Goal: Transaction & Acquisition: Purchase product/service

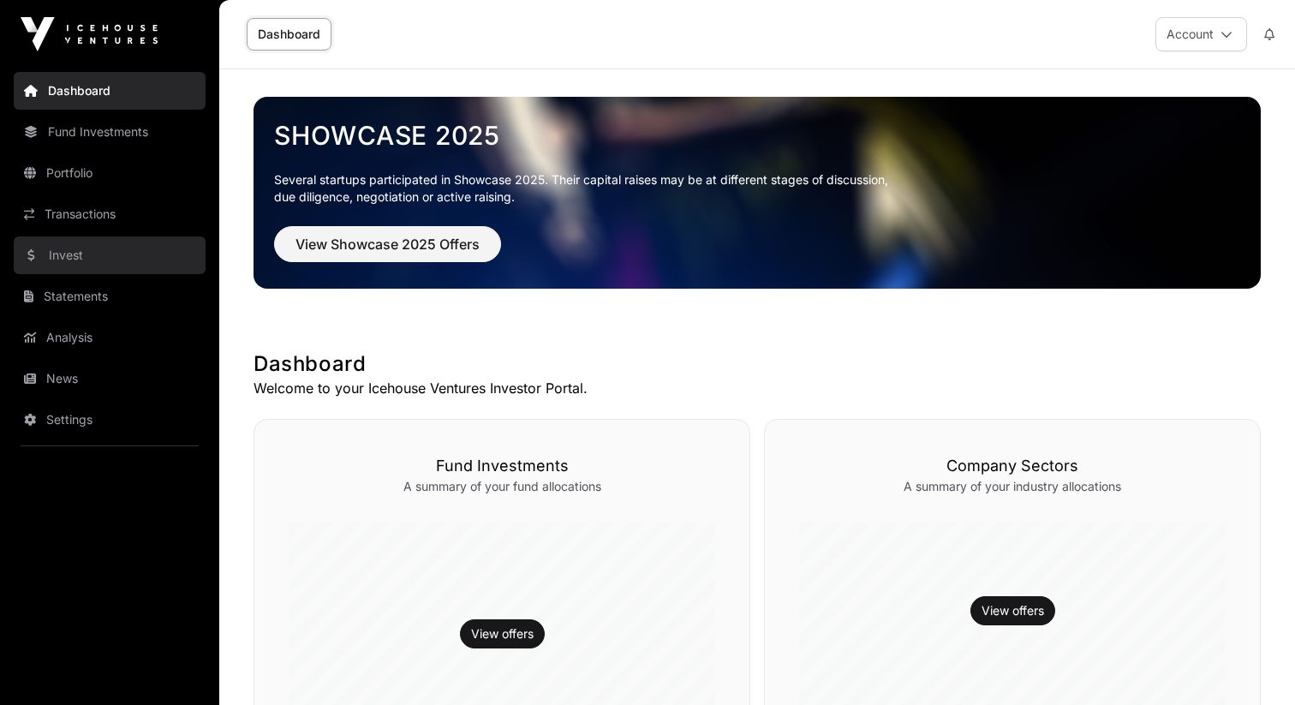
click at [122, 254] on link "Invest" at bounding box center [110, 255] width 192 height 38
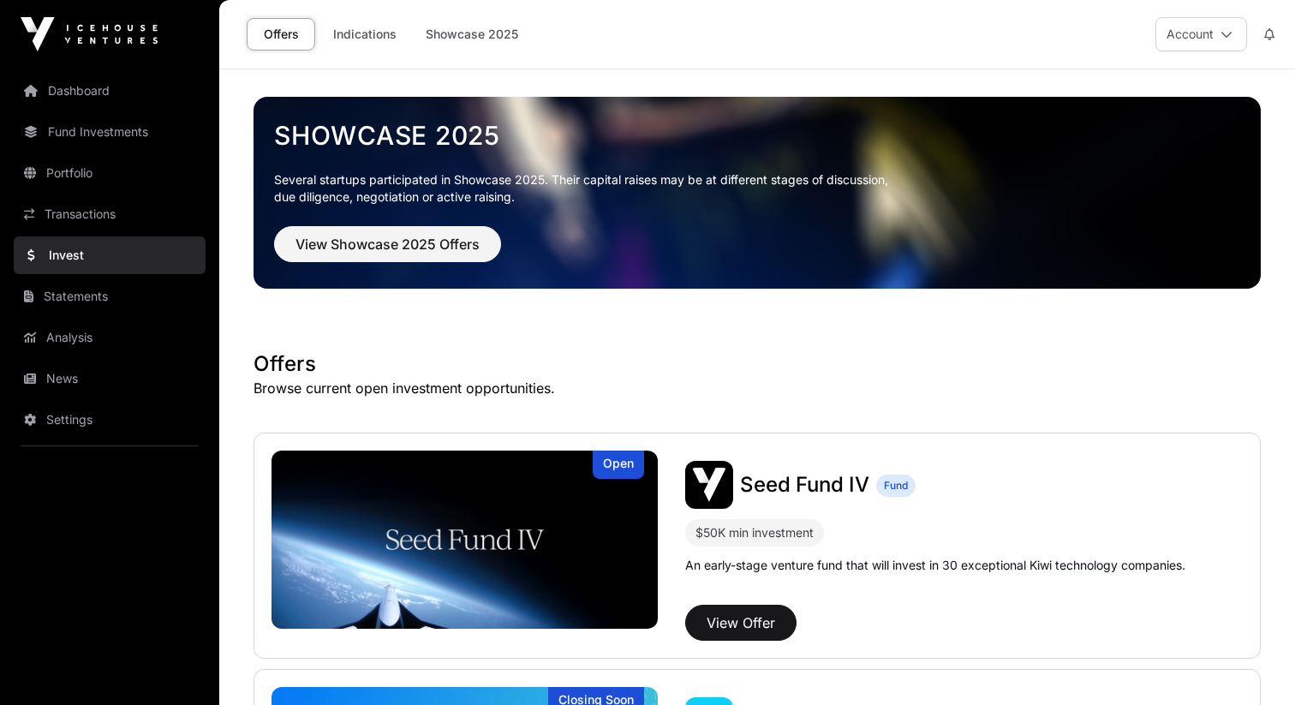
click at [417, 266] on div "Showcase 2025 Several startups participated in Showcase 2025. Their capital rai…" at bounding box center [757, 191] width 980 height 168
click at [407, 242] on span "View Showcase 2025 Offers" at bounding box center [387, 244] width 184 height 21
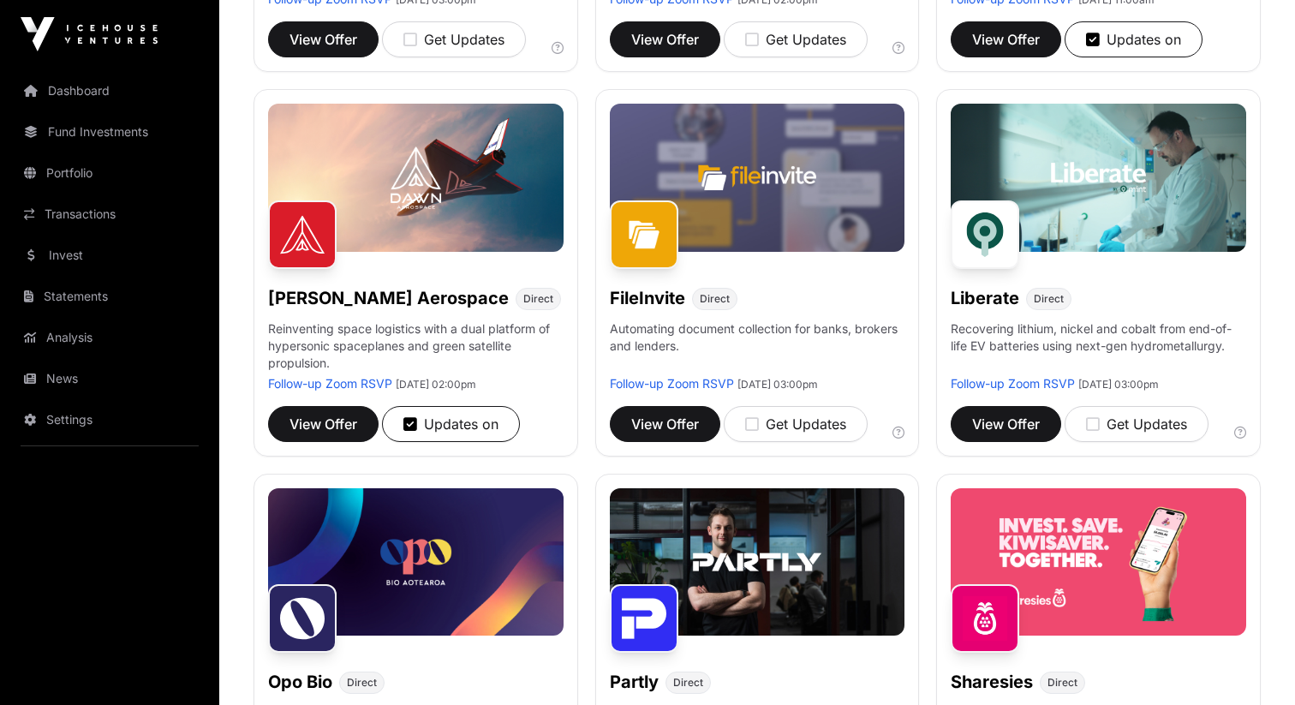
scroll to position [569, 0]
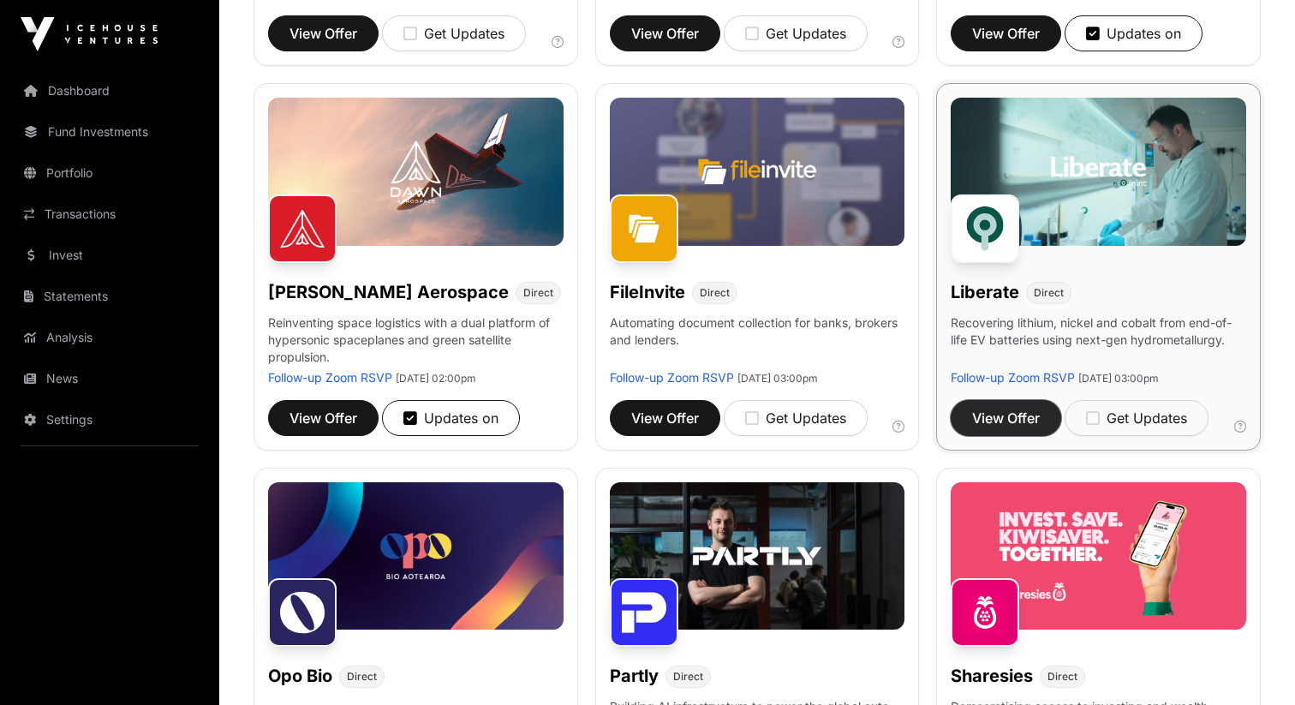
click at [1020, 415] on span "View Offer" at bounding box center [1006, 418] width 68 height 21
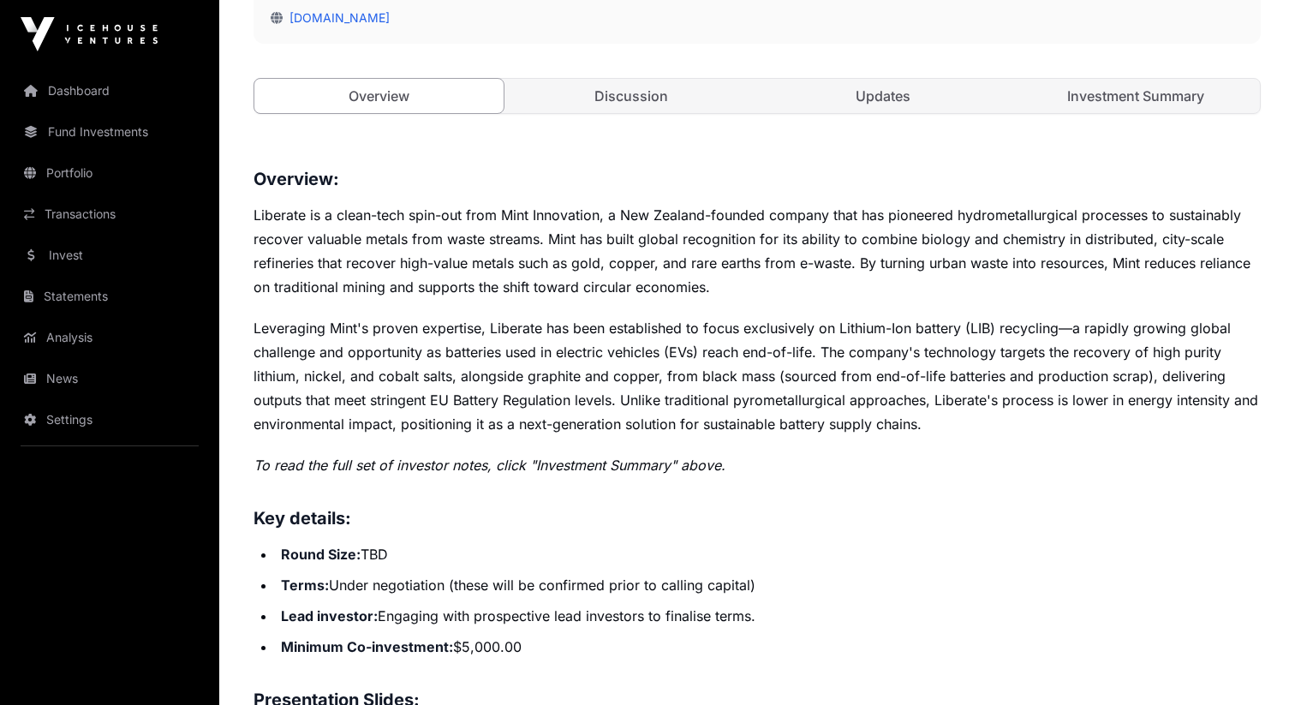
scroll to position [561, 0]
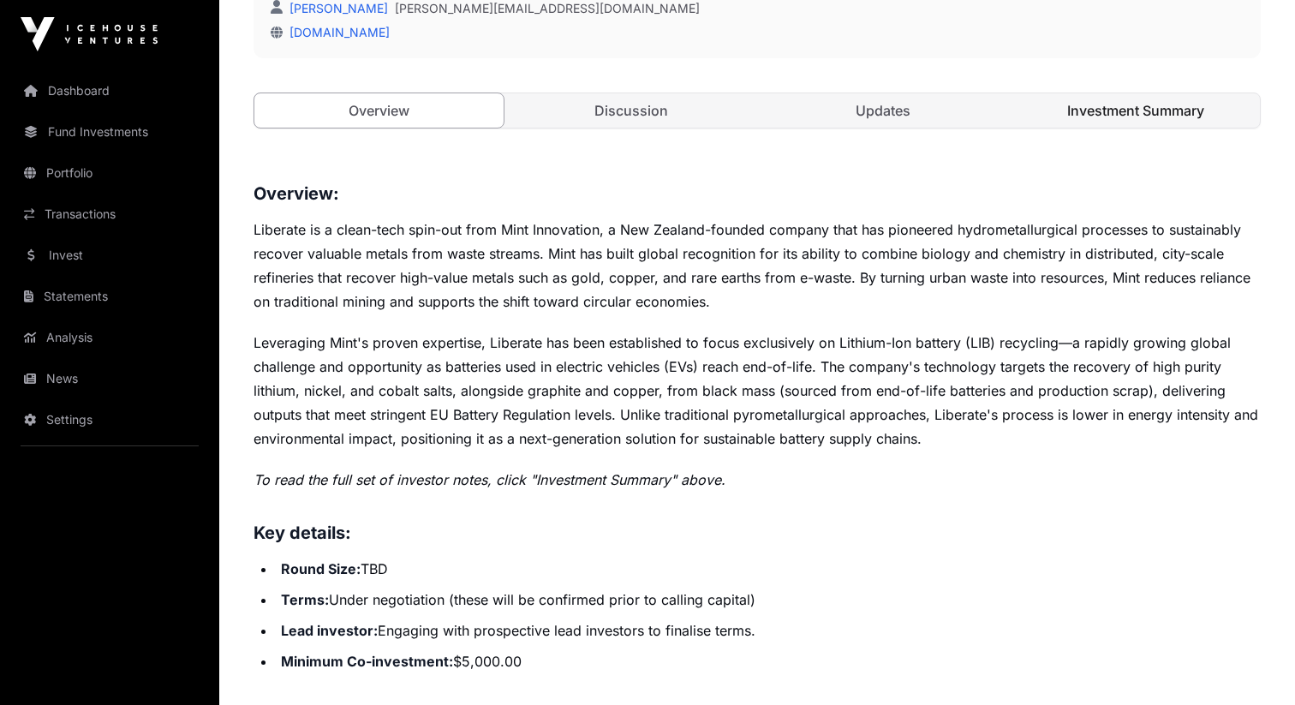
click at [1134, 108] on link "Investment Summary" at bounding box center [1136, 110] width 249 height 34
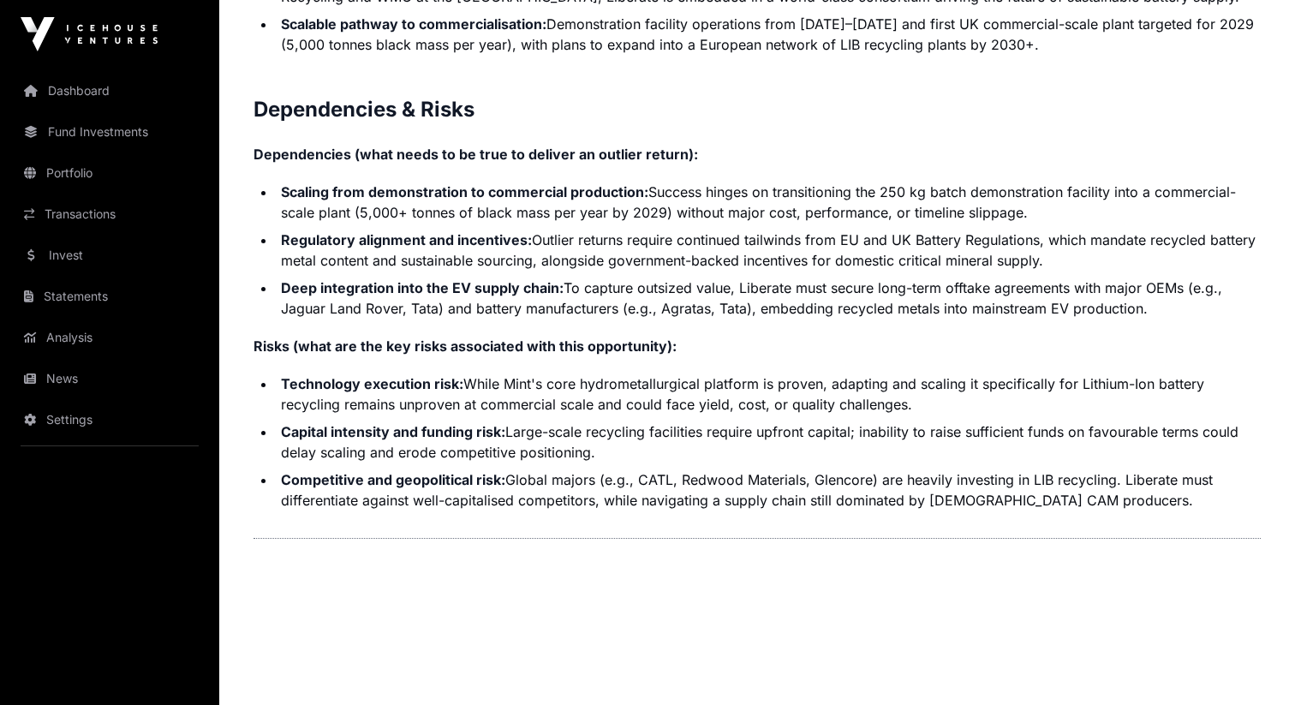
scroll to position [3823, 0]
